Goal: Information Seeking & Learning: Learn about a topic

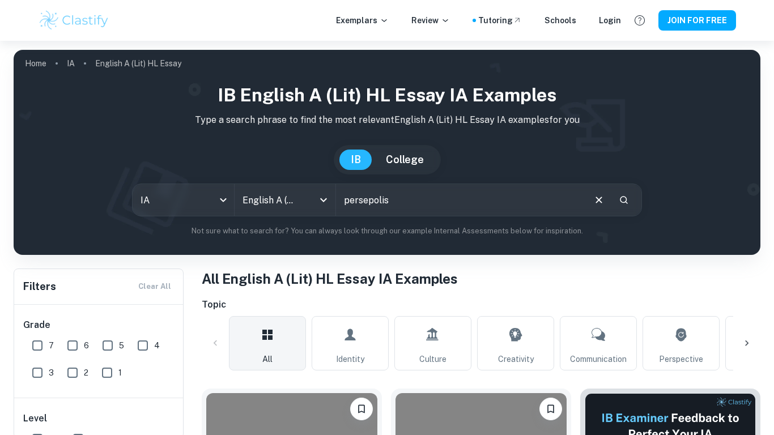
type input "persepolis"
click at [224, 198] on body "We value your privacy We use cookies to enhance your browsing experience, serve…" at bounding box center [387, 258] width 774 height 435
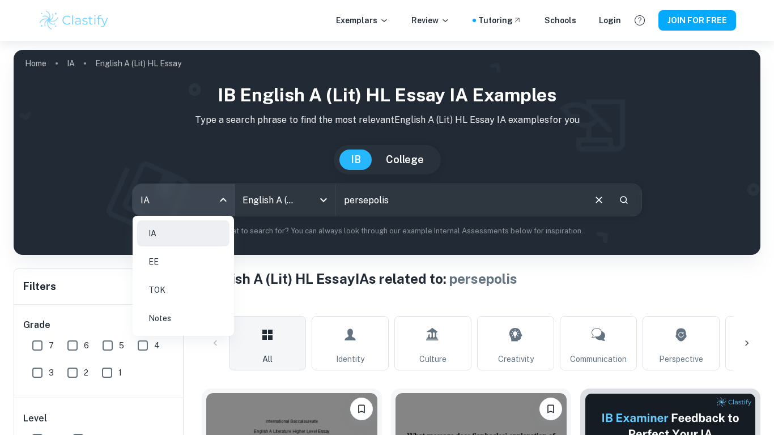
click at [263, 201] on div at bounding box center [387, 217] width 774 height 435
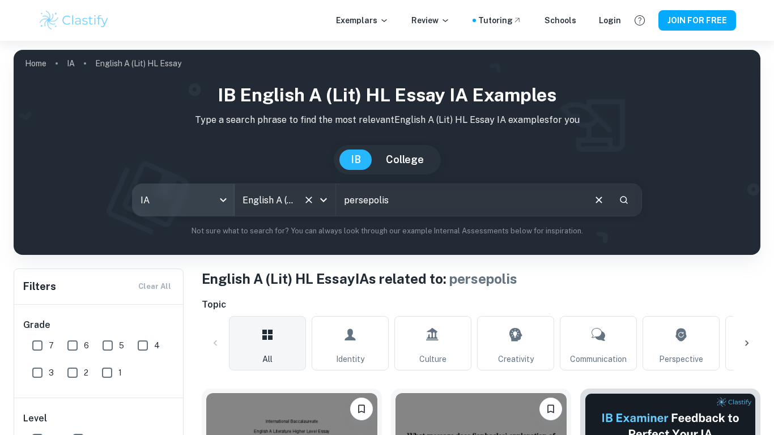
click at [321, 203] on icon "Open" at bounding box center [324, 200] width 14 height 14
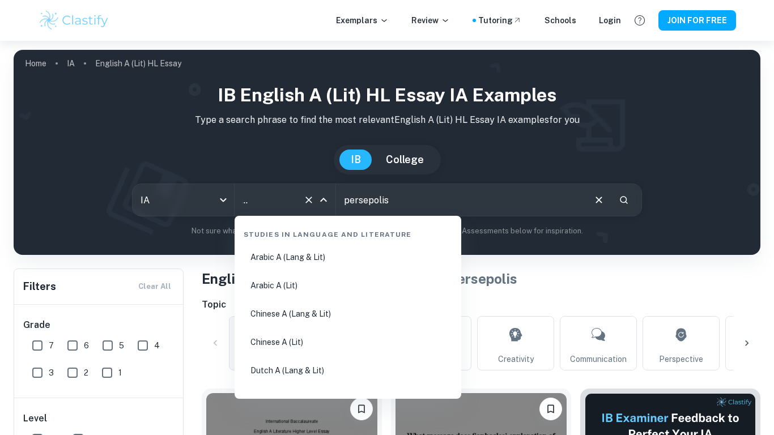
scroll to position [74, 0]
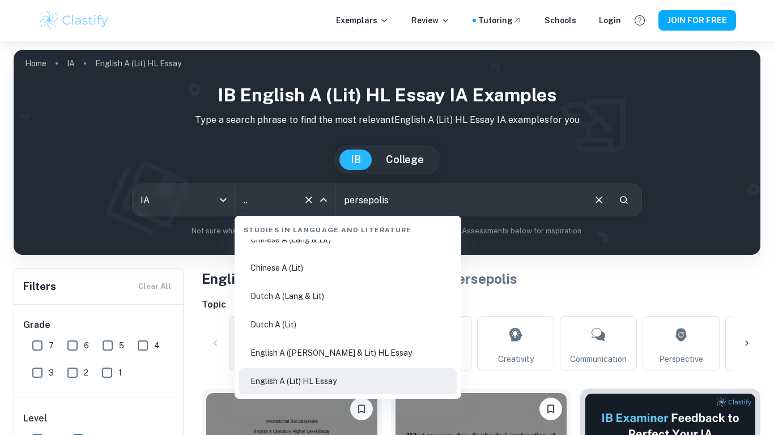
click at [350, 353] on li "English A (Lang & Lit) HL Essay" at bounding box center [347, 353] width 217 height 26
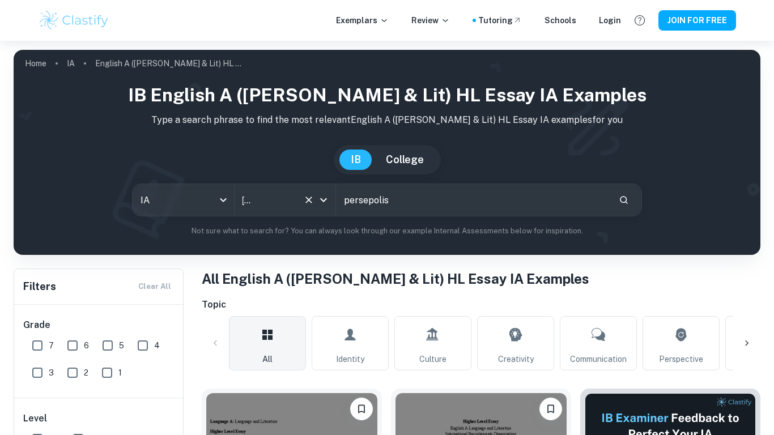
click at [326, 196] on icon "Open" at bounding box center [324, 200] width 14 height 14
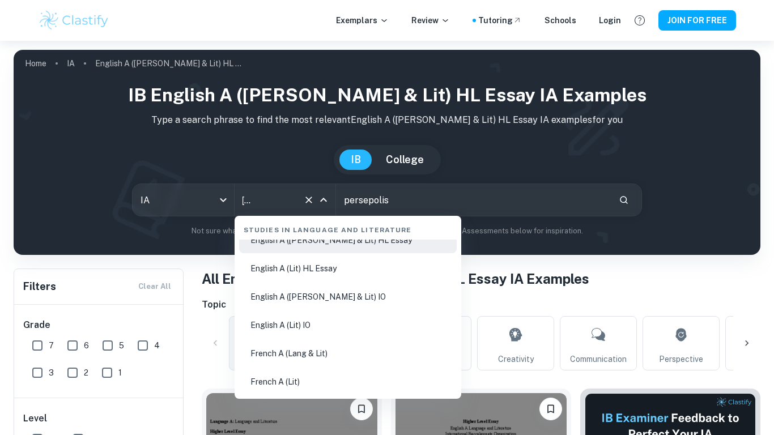
scroll to position [188, 0]
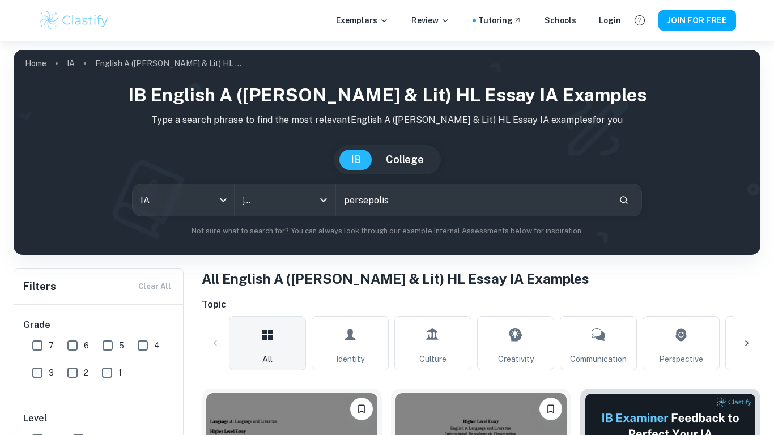
click at [562, 287] on h1 "All English A (Lang & Lit) HL Essay IA Examples" at bounding box center [481, 278] width 558 height 20
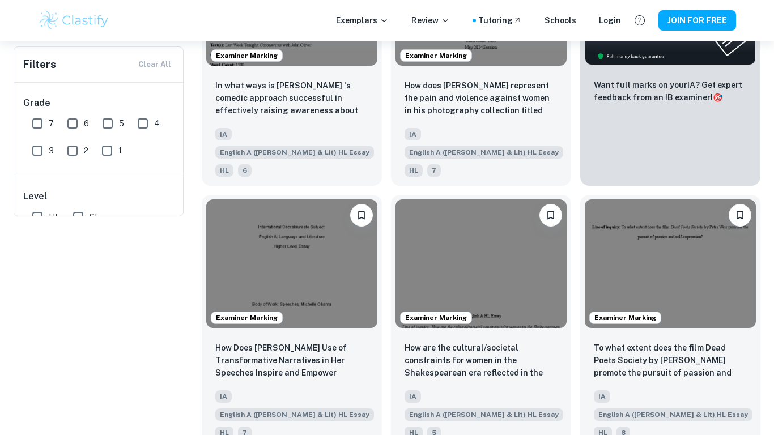
scroll to position [0, 0]
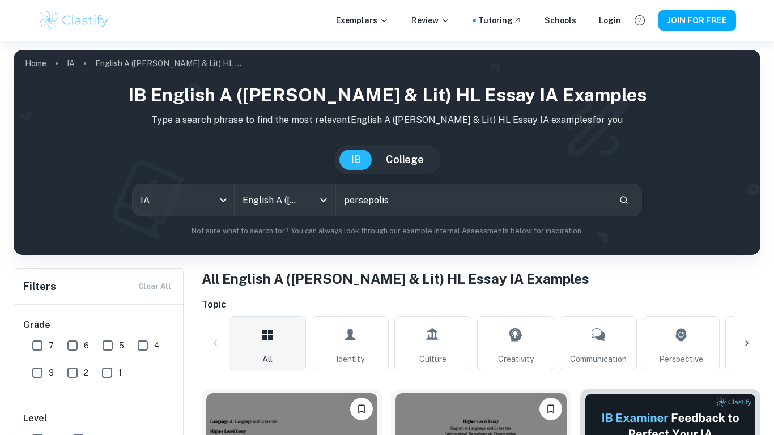
click at [390, 200] on input "persepolis" at bounding box center [473, 200] width 274 height 32
type input "persepolis"
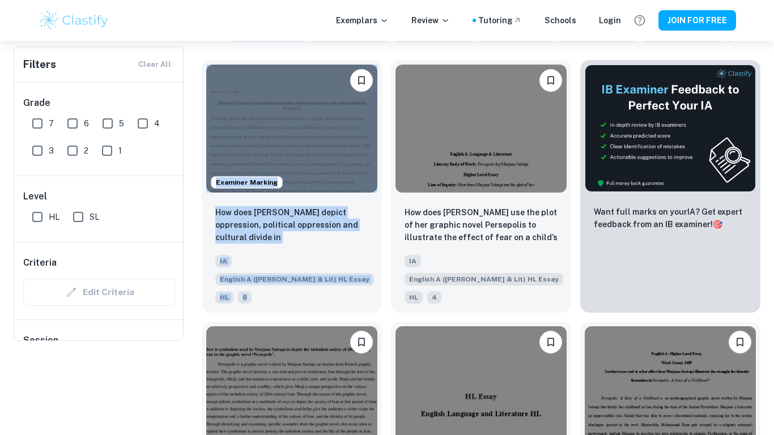
scroll to position [117, 0]
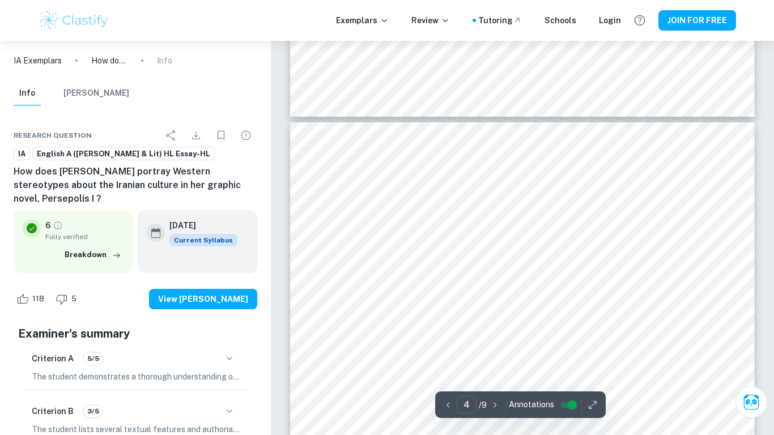
scroll to position [1782, 0]
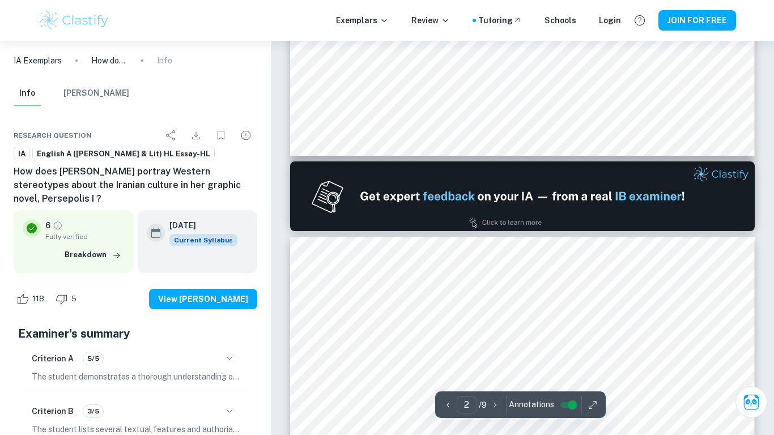
type input "1"
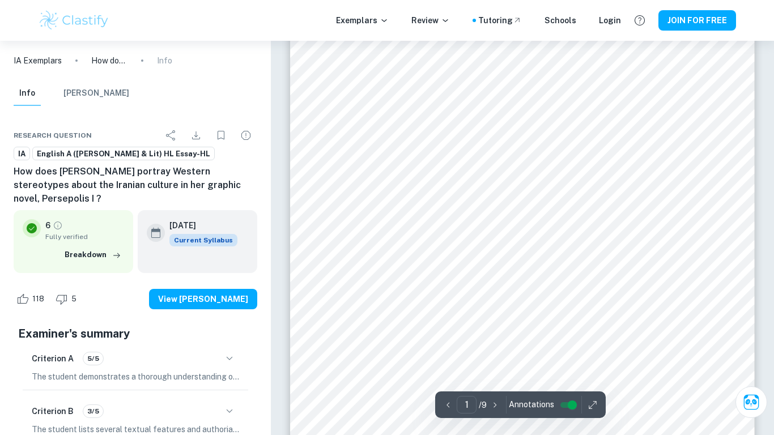
scroll to position [28, 0]
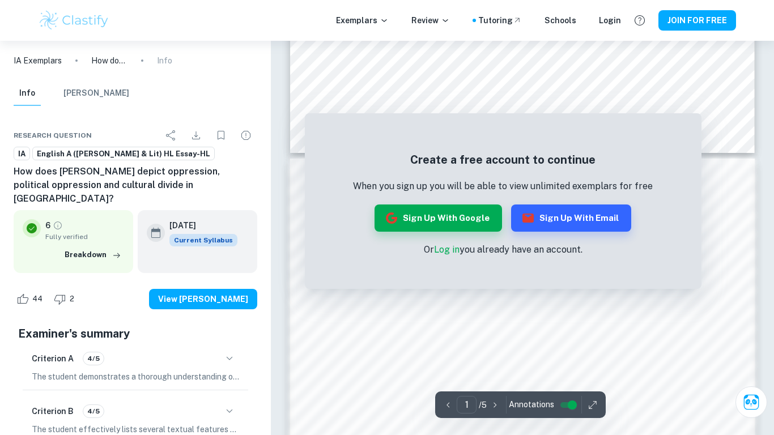
scroll to position [557, 0]
